Goal: Check status: Check status

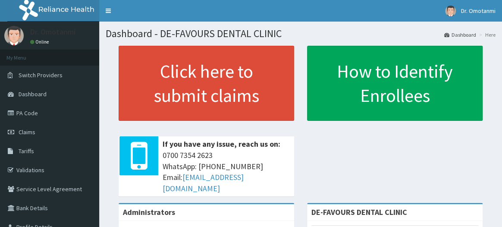
click at [24, 132] on span "Claims" at bounding box center [27, 132] width 17 height 8
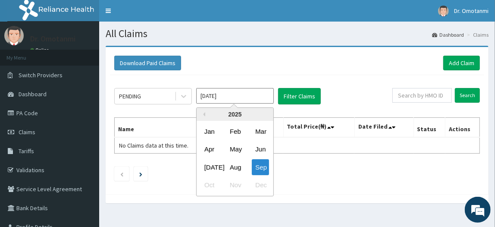
click at [269, 94] on input "[DATE]" at bounding box center [235, 96] width 78 height 16
click at [238, 169] on div "Aug" at bounding box center [234, 167] width 17 height 16
type input "[DATE]"
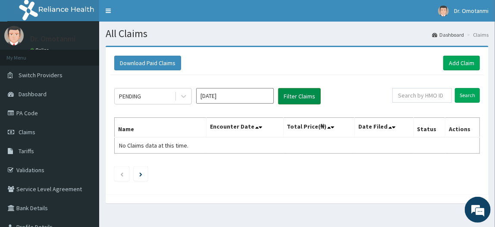
click at [302, 99] on button "Filter Claims" at bounding box center [299, 96] width 43 height 16
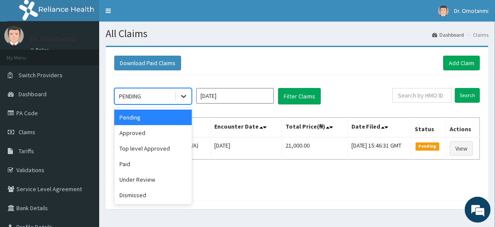
click at [180, 99] on icon at bounding box center [183, 96] width 9 height 9
click at [169, 162] on div "Paid" at bounding box center [153, 164] width 78 height 16
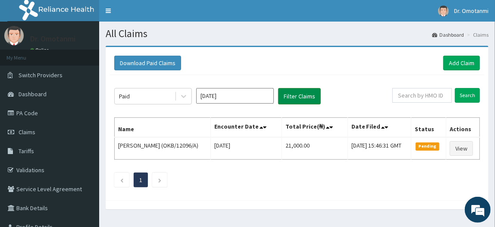
click at [288, 93] on button "Filter Claims" at bounding box center [299, 96] width 43 height 16
